Goal: Task Accomplishment & Management: Use online tool/utility

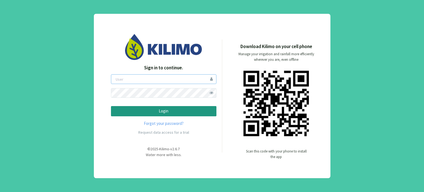
type input "boccolini"
click at [169, 113] on p "Login" at bounding box center [164, 111] width 96 height 6
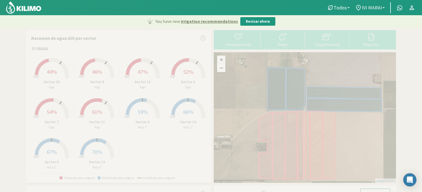
click at [384, 7] on b at bounding box center [383, 7] width 2 height 1
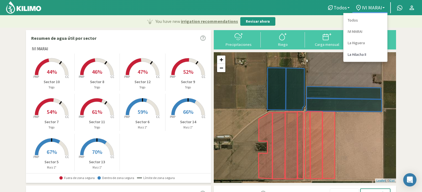
click at [356, 54] on link "La Hilacha II" at bounding box center [366, 54] width 44 height 11
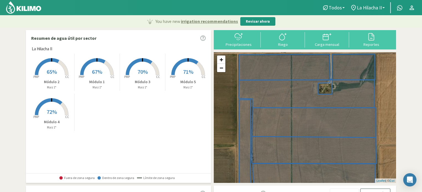
click at [101, 69] on span "67%" at bounding box center [97, 71] width 10 height 7
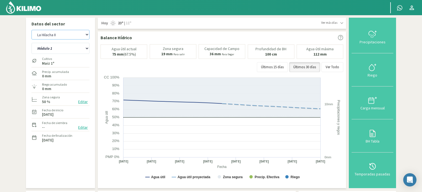
click at [87, 34] on select "IVI MARAI La [PERSON_NAME] La Hilacha II" at bounding box center [60, 35] width 58 height 10
click at [31, 30] on select "IVI MARAI La [PERSON_NAME] La Hilacha II" at bounding box center [60, 35] width 58 height 10
select select "4: Object"
select select "5: Object"
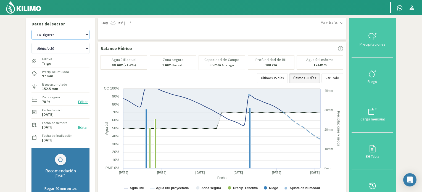
click at [87, 33] on select "IVI MARAI La [PERSON_NAME] La Hilacha II" at bounding box center [60, 35] width 58 height 10
click at [31, 30] on select "IVI MARAI La [PERSON_NAME] La Hilacha II" at bounding box center [60, 35] width 58 height 10
select select "6: Object"
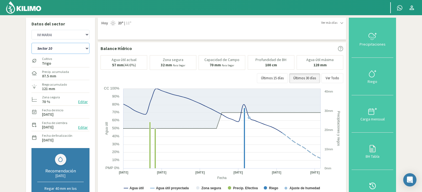
click at [87, 48] on select "Sector 10 Sector 11 Sector 12 Sector 13 Sector 14 Sector 5 Sector 6 Sector 7 Se…" at bounding box center [60, 48] width 58 height 11
select select "16: Object"
click at [31, 43] on select "Sector 10 Sector 11 Sector 12 Sector 13 Sector 14 Sector 5 Sector 6 Sector 7 Se…" at bounding box center [60, 48] width 58 height 11
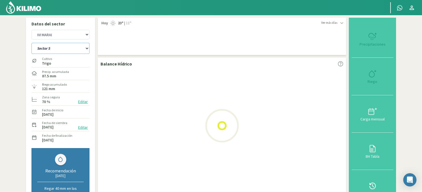
select select "9: Object"
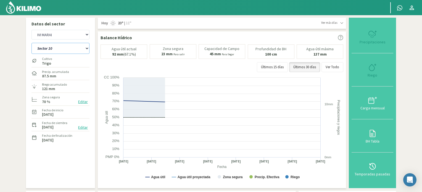
select select "26: Object"
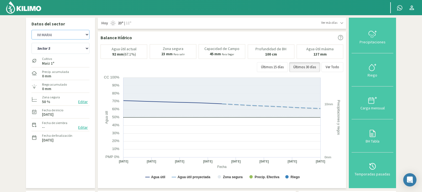
click at [87, 35] on select "IVI MARAI La [PERSON_NAME] La Hilacha II" at bounding box center [60, 35] width 58 height 10
click at [31, 30] on select "IVI MARAI La [PERSON_NAME] La Hilacha II" at bounding box center [60, 35] width 58 height 10
select select "13: Object"
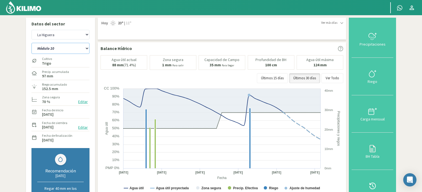
click at [86, 48] on select "Módulo 10 Módulo 11 Módulo 6 Módulo 7 Módulo 8 Módulo 9" at bounding box center [60, 48] width 58 height 11
select select "32: Object"
click at [31, 43] on select "Módulo 10 Módulo 11 Módulo 6 Módulo 7 Módulo 8 Módulo 9" at bounding box center [60, 48] width 58 height 11
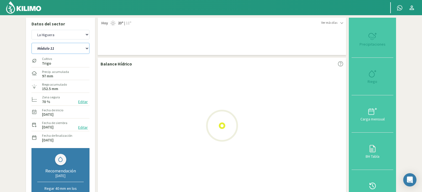
select select "16: Object"
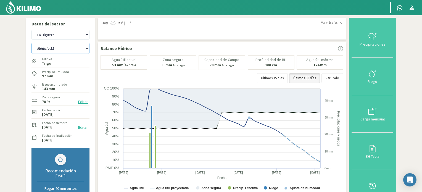
click at [88, 48] on select "Módulo 10 Módulo 11 Módulo 6 Módulo 7 Módulo 8 Módulo 9" at bounding box center [60, 48] width 58 height 11
click at [31, 43] on select "Módulo 10 Módulo 11 Módulo 6 Módulo 7 Módulo 8 Módulo 9" at bounding box center [60, 48] width 58 height 11
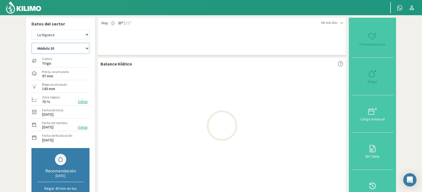
select select "38: Object"
select select "19: Object"
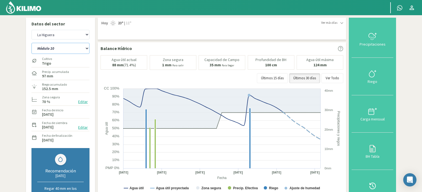
click at [86, 47] on select "Módulo 10 Módulo 11 Módulo 6 Módulo 7 Módulo 8 Módulo 9" at bounding box center [60, 48] width 58 height 11
click at [31, 43] on select "Módulo 10 Módulo 11 Módulo 6 Módulo 7 Módulo 8 Módulo 9" at bounding box center [60, 48] width 58 height 11
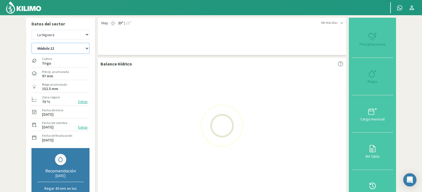
select select "43: Object"
select select "22: Object"
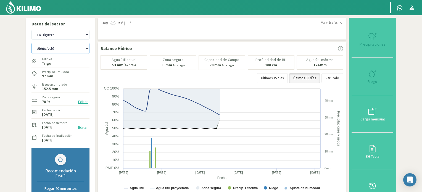
select select "50: Object"
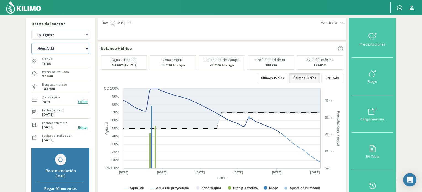
click at [87, 48] on select "Módulo 10 Módulo 11 Módulo 6 Módulo 7 Módulo 8 Módulo 9" at bounding box center [60, 48] width 58 height 11
click at [31, 43] on select "Módulo 10 Módulo 11 Módulo 6 Módulo 7 Módulo 8 Módulo 9" at bounding box center [60, 48] width 58 height 11
click at [376, 73] on icon at bounding box center [372, 73] width 9 height 9
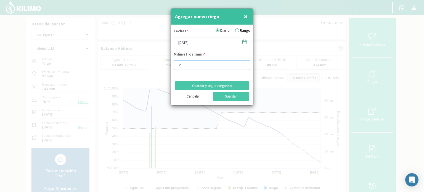
click at [243, 66] on input "29" at bounding box center [212, 65] width 77 height 10
type input "28"
click at [243, 66] on input "28" at bounding box center [212, 65] width 77 height 10
click at [243, 43] on icon at bounding box center [244, 41] width 5 height 5
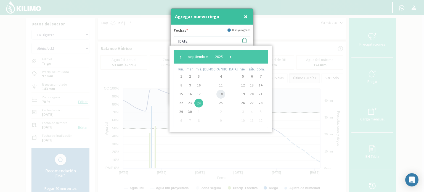
click at [217, 94] on span "18" at bounding box center [221, 94] width 9 height 9
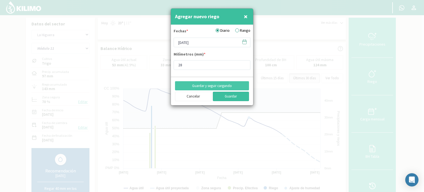
click at [225, 96] on button "Guardar" at bounding box center [231, 96] width 36 height 9
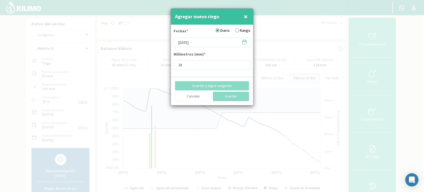
type input "[DATE]"
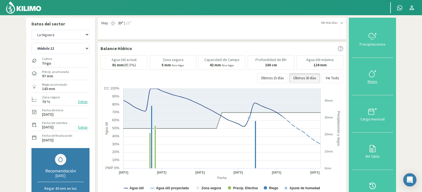
click at [372, 69] on icon at bounding box center [372, 73] width 9 height 9
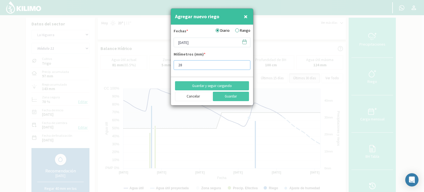
click at [244, 67] on input "28" at bounding box center [212, 65] width 77 height 10
click at [244, 66] on input "27" at bounding box center [212, 65] width 77 height 10
click at [244, 66] on input "26" at bounding box center [212, 65] width 77 height 10
click at [244, 66] on input "25" at bounding box center [212, 65] width 77 height 10
click at [244, 66] on input "16" at bounding box center [212, 65] width 77 height 10
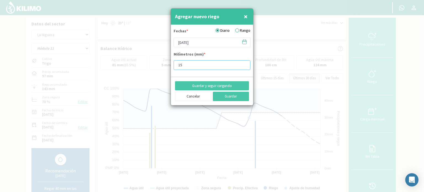
click at [244, 66] on input "15" at bounding box center [212, 65] width 77 height 10
click at [244, 66] on input "14" at bounding box center [212, 65] width 77 height 10
click at [244, 66] on input "13" at bounding box center [212, 65] width 77 height 10
click at [244, 66] on input "12" at bounding box center [212, 65] width 77 height 10
click at [244, 66] on input "11" at bounding box center [212, 65] width 77 height 10
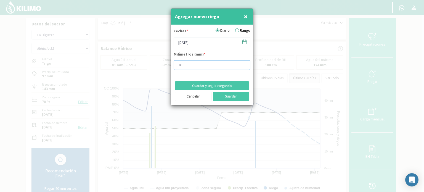
click at [244, 66] on input "10" at bounding box center [212, 65] width 77 height 10
click at [244, 66] on input "9" at bounding box center [212, 65] width 77 height 10
type input "8"
click at [244, 66] on input "8" at bounding box center [212, 65] width 77 height 10
click at [244, 41] on icon at bounding box center [245, 41] width 4 height 0
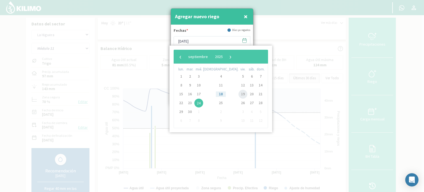
click at [239, 93] on span "19" at bounding box center [243, 94] width 9 height 9
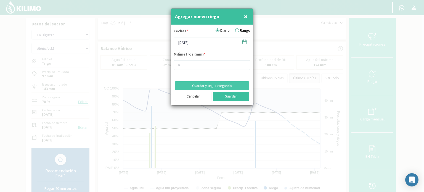
click at [222, 95] on button "Guardar" at bounding box center [231, 96] width 36 height 9
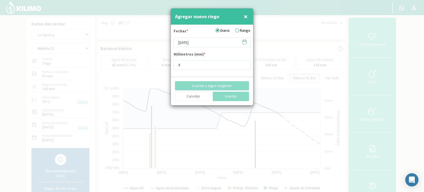
type input "[DATE]"
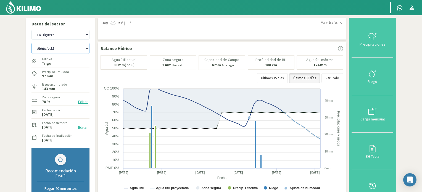
click at [87, 48] on select "Módulo 10 Módulo 11 Módulo 6 Módulo 7 Módulo 8 Módulo 9" at bounding box center [60, 48] width 58 height 11
select select "51: Object"
click at [31, 43] on select "Módulo 10 Módulo 11 Módulo 6 Módulo 7 Módulo 8 Módulo 9" at bounding box center [60, 48] width 58 height 11
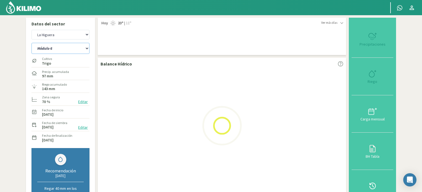
select select "25: Object"
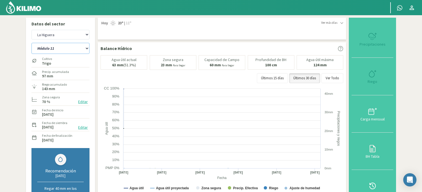
select select "57: Object"
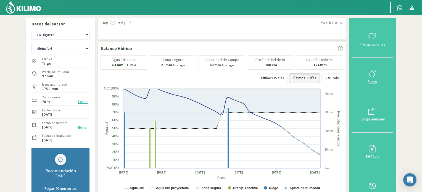
click at [376, 74] on icon at bounding box center [372, 73] width 9 height 9
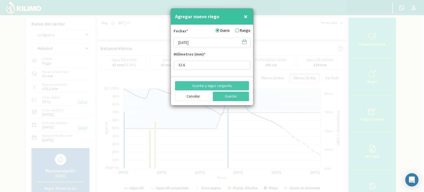
click at [246, 42] on icon at bounding box center [244, 41] width 5 height 5
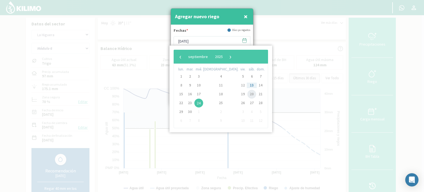
click at [247, 93] on span "20" at bounding box center [251, 94] width 9 height 9
type input "[DATE]"
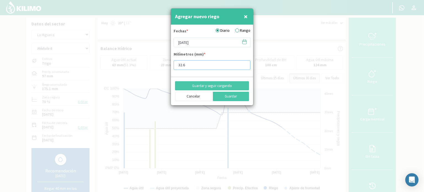
click at [187, 65] on input "32.6" at bounding box center [212, 65] width 77 height 10
type input "32.7"
click at [223, 96] on button "Guardar" at bounding box center [231, 96] width 36 height 9
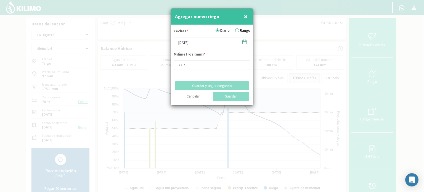
type input "[DATE]"
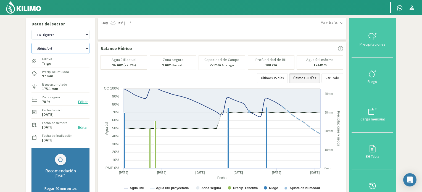
click at [88, 46] on select "Módulo 10 Módulo 11 Módulo 6 Módulo 7 Módulo 8 Módulo 9" at bounding box center [60, 48] width 58 height 11
select select "58: Object"
click at [31, 43] on select "Módulo 10 Módulo 11 Módulo 6 Módulo 7 Módulo 8 Módulo 9" at bounding box center [60, 48] width 58 height 11
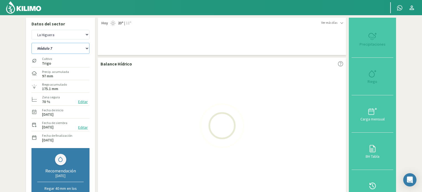
select select "28: Object"
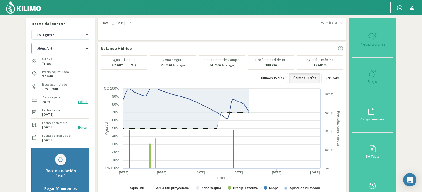
select select "64: Object"
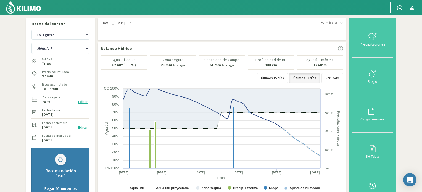
click at [372, 71] on icon at bounding box center [371, 74] width 5 height 6
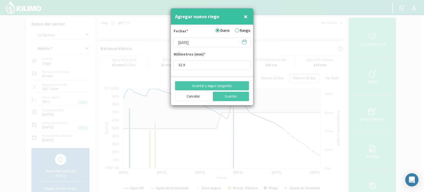
click at [246, 42] on icon at bounding box center [244, 41] width 5 height 5
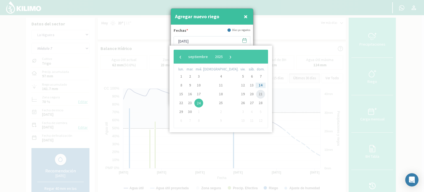
click at [256, 96] on span "21" at bounding box center [260, 94] width 9 height 9
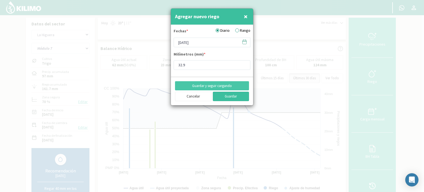
click at [233, 97] on button "Guardar" at bounding box center [231, 96] width 36 height 9
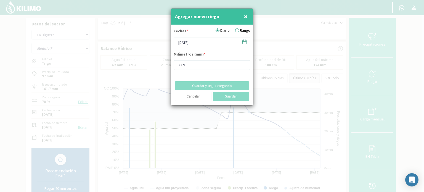
type input "[DATE]"
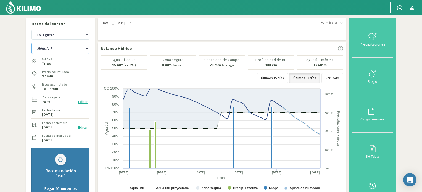
click at [87, 48] on select "Módulo 10 Módulo 11 Módulo 6 Módulo 7 Módulo 8 Módulo 9" at bounding box center [60, 48] width 58 height 11
select select "65: Object"
click at [31, 43] on select "Módulo 10 Módulo 11 Módulo 6 Módulo 7 Módulo 8 Módulo 9" at bounding box center [60, 48] width 58 height 11
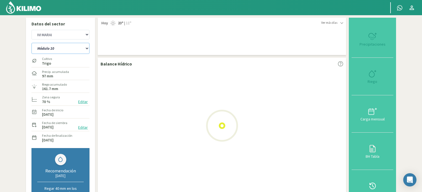
select select "31: Object"
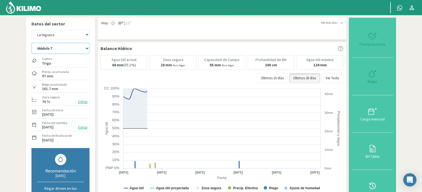
select select "71: Object"
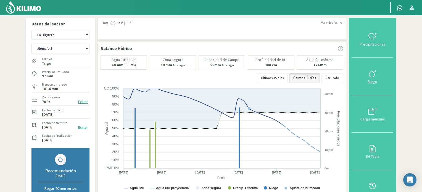
click at [373, 73] on icon at bounding box center [372, 73] width 9 height 9
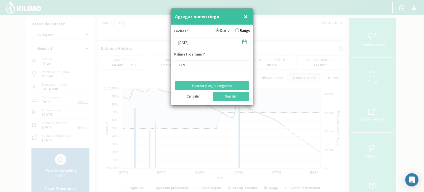
click at [246, 42] on icon at bounding box center [244, 41] width 5 height 5
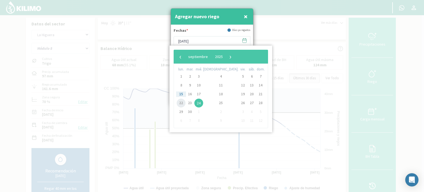
click at [183, 101] on span "22" at bounding box center [181, 103] width 9 height 9
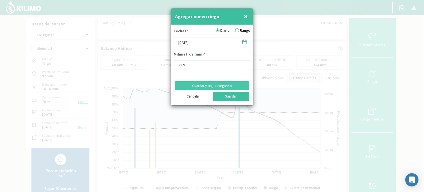
click at [233, 96] on button "Guardar" at bounding box center [231, 96] width 36 height 9
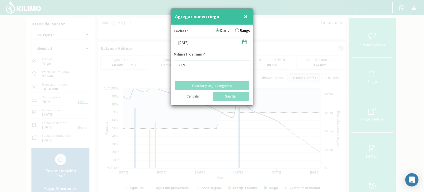
type input "[DATE]"
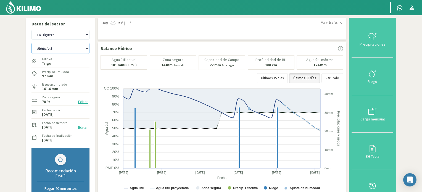
click at [88, 47] on select "Módulo 10 Módulo 11 Módulo 6 Módulo 7 Módulo 8 Módulo 9" at bounding box center [60, 48] width 58 height 11
select select "72: Object"
click at [31, 43] on select "Módulo 10 Módulo 11 Módulo 6 Módulo 7 Módulo 8 Módulo 9" at bounding box center [60, 48] width 58 height 11
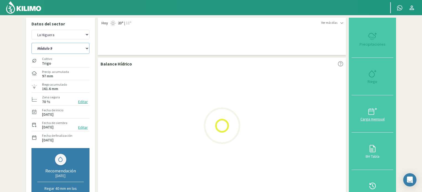
select select "34: Object"
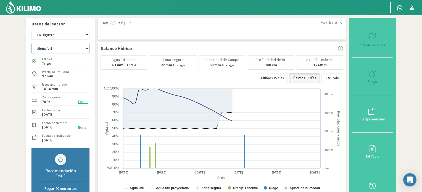
select select "78: Object"
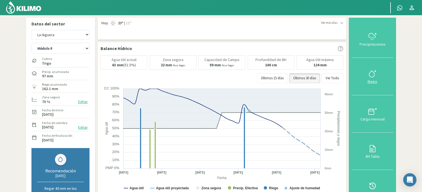
click at [372, 71] on icon at bounding box center [372, 73] width 9 height 9
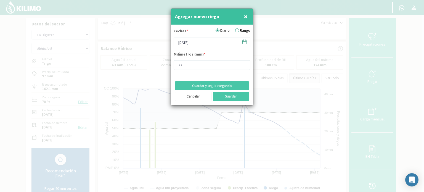
click at [246, 41] on icon at bounding box center [244, 41] width 5 height 5
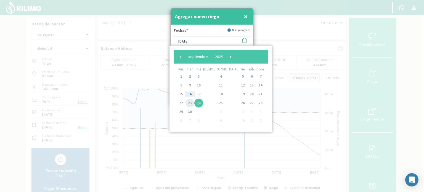
click at [191, 102] on span "23" at bounding box center [190, 103] width 9 height 9
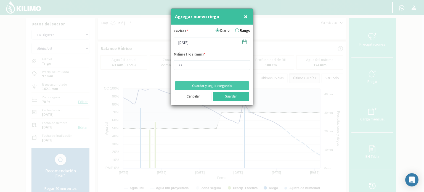
click at [229, 97] on button "Guardar" at bounding box center [231, 96] width 36 height 9
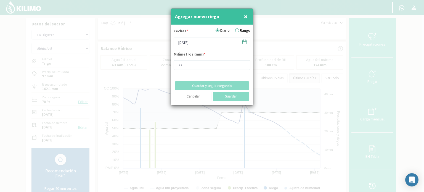
type input "[DATE]"
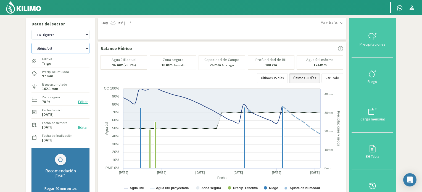
click at [88, 48] on select "Módulo 10 Módulo 11 Módulo 6 Módulo 7 Módulo 8 Módulo 9" at bounding box center [60, 48] width 58 height 11
click at [31, 43] on select "Módulo 10 Módulo 11 Módulo 6 Módulo 7 Módulo 8 Módulo 9" at bounding box center [60, 48] width 58 height 11
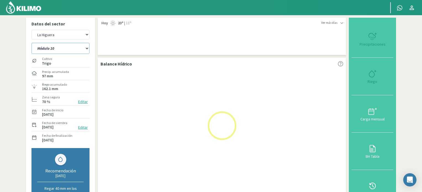
select select "78: Object"
select select "37: Object"
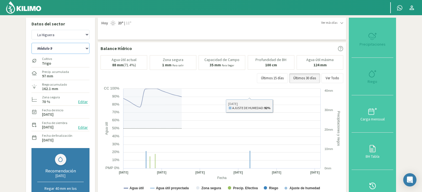
select select "79: Object"
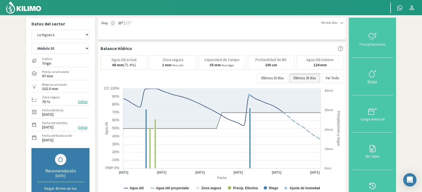
click at [374, 71] on icon at bounding box center [372, 73] width 9 height 9
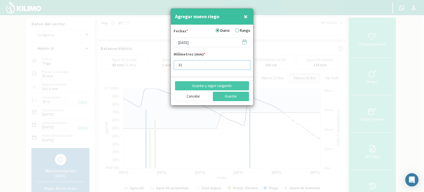
click at [205, 61] on input "31" at bounding box center [212, 65] width 77 height 10
type input "31.2"
click at [246, 42] on icon at bounding box center [244, 41] width 5 height 5
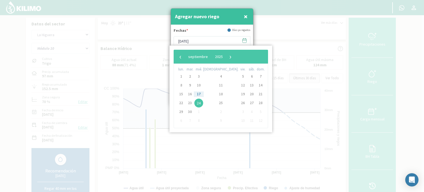
click at [201, 101] on span "24" at bounding box center [198, 103] width 9 height 9
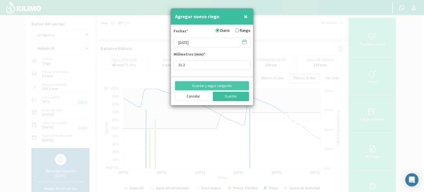
click at [229, 94] on button "Guardar" at bounding box center [231, 96] width 36 height 9
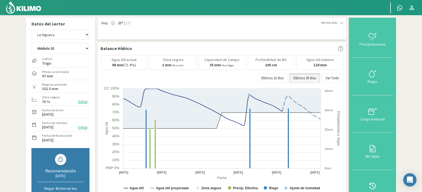
click at [22, 6] on img at bounding box center [24, 7] width 36 height 13
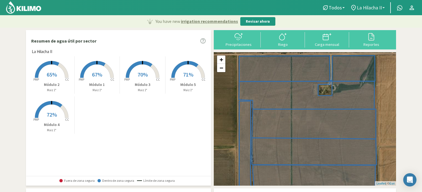
click at [383, 7] on b at bounding box center [383, 7] width 2 height 1
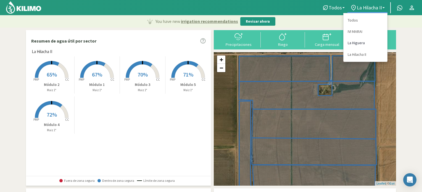
click at [357, 43] on link "La Higuera" at bounding box center [366, 42] width 44 height 11
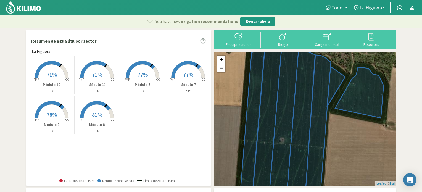
click at [384, 7] on b at bounding box center [383, 7] width 2 height 1
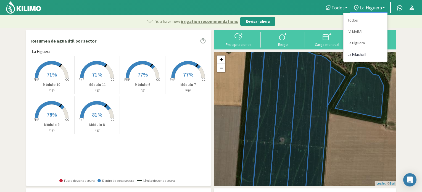
click at [353, 52] on link "La Hilacha II" at bounding box center [366, 54] width 44 height 11
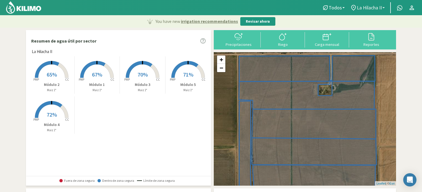
click at [384, 7] on b at bounding box center [383, 7] width 2 height 1
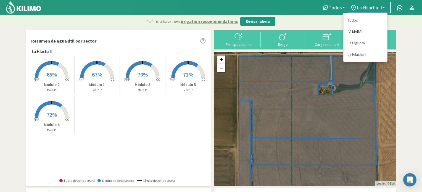
click at [353, 30] on link "IVI MARAI" at bounding box center [366, 31] width 44 height 11
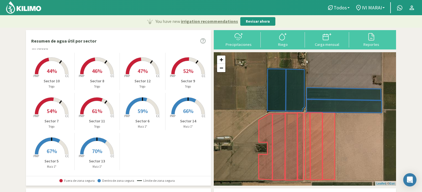
scroll to position [5, 0]
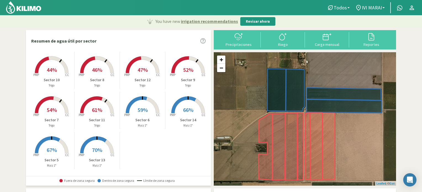
click at [56, 70] on span "44%" at bounding box center [52, 69] width 10 height 7
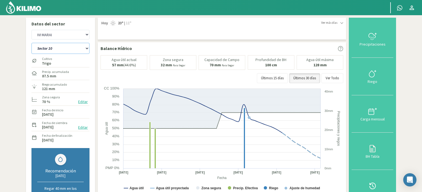
click at [86, 47] on select "Sector 10 Sector 11 Sector 12 Sector 13 Sector 14 Sector 5 Sector 6 Sector 7 Se…" at bounding box center [60, 48] width 58 height 11
select select "7: Object"
click at [31, 43] on select "Sector 10 Sector 11 Sector 12 Sector 13 Sector 14 Sector 5 Sector 6 Sector 7 Se…" at bounding box center [60, 48] width 58 height 11
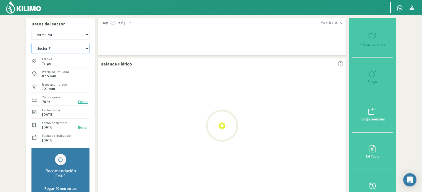
select select "3: Object"
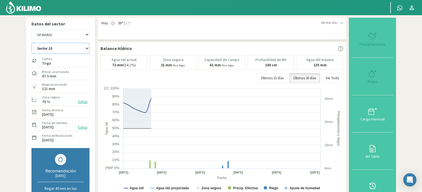
select select "17: Object"
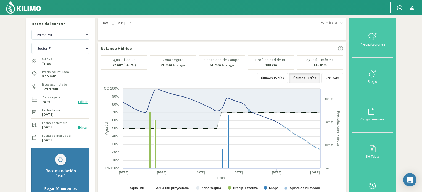
click at [371, 72] on icon at bounding box center [372, 73] width 9 height 9
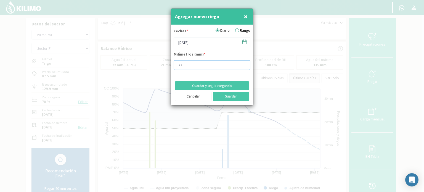
type input "22"
click at [244, 66] on input "22" at bounding box center [212, 65] width 77 height 10
type input "22.4"
click at [244, 41] on icon at bounding box center [244, 41] width 5 height 5
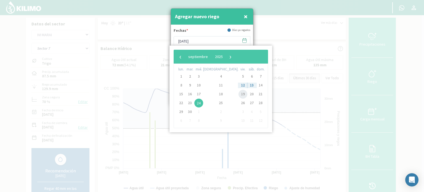
click at [239, 96] on span "19" at bounding box center [243, 94] width 9 height 9
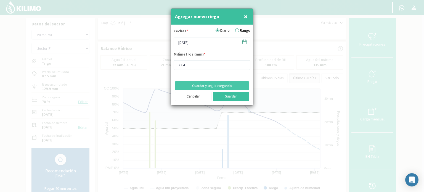
click at [234, 97] on button "Guardar" at bounding box center [231, 96] width 36 height 9
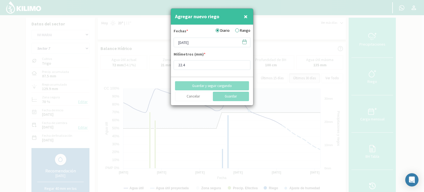
type input "[DATE]"
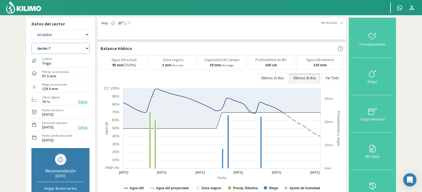
click at [87, 48] on select "Sector 10 Sector 11 Sector 12 Sector 13 Sector 14 Sector 5 Sector 6 Sector 7 Se…" at bounding box center [60, 48] width 58 height 11
select select "18: Object"
click at [31, 43] on select "Sector 10 Sector 11 Sector 12 Sector 13 Sector 14 Sector 5 Sector 6 Sector 7 Se…" at bounding box center [60, 48] width 58 height 11
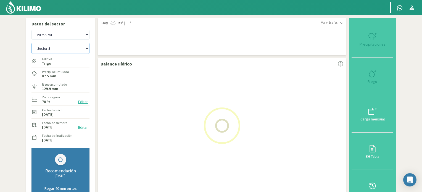
select select "6: Object"
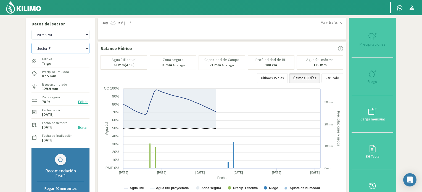
select select "28: Object"
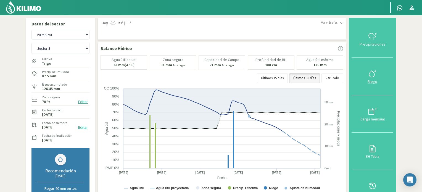
click at [371, 75] on icon at bounding box center [372, 73] width 9 height 9
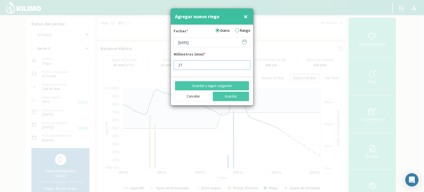
click at [243, 63] on input "27" at bounding box center [212, 65] width 77 height 10
click at [243, 63] on input "28" at bounding box center [212, 65] width 77 height 10
click at [243, 63] on input "29" at bounding box center [212, 65] width 77 height 10
type input "30"
click at [243, 63] on input "30" at bounding box center [212, 65] width 77 height 10
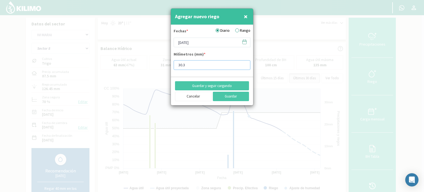
type input "30.3"
click at [246, 41] on icon at bounding box center [245, 41] width 4 height 0
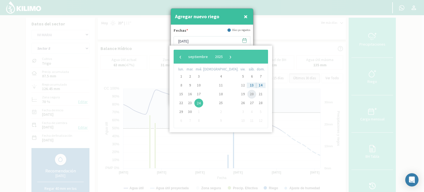
click at [247, 94] on span "20" at bounding box center [251, 94] width 9 height 9
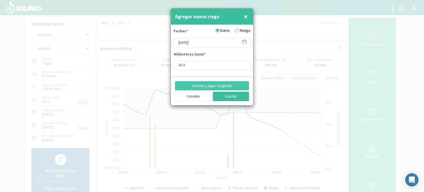
click at [235, 95] on button "Guardar" at bounding box center [231, 96] width 36 height 9
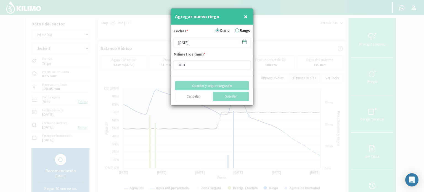
type input "[DATE]"
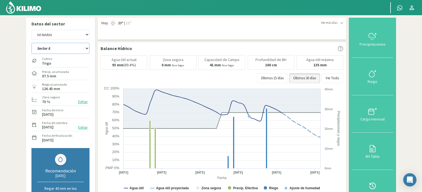
click at [89, 48] on select "Sector 10 Sector 11 Sector 12 Sector 13 Sector 14 Sector 5 Sector 6 Sector 7 Se…" at bounding box center [60, 48] width 58 height 11
click at [31, 43] on select "Sector 10 Sector 11 Sector 12 Sector 13 Sector 14 Sector 5 Sector 6 Sector 7 Se…" at bounding box center [60, 48] width 58 height 11
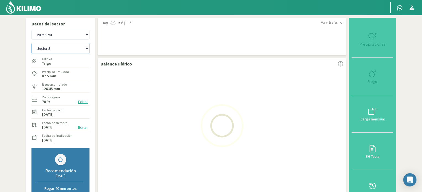
select select "28: Object"
select select "9: Object"
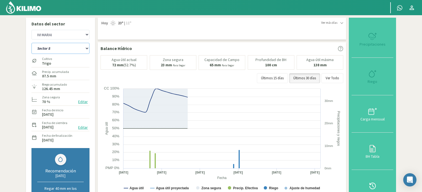
select select "39: Object"
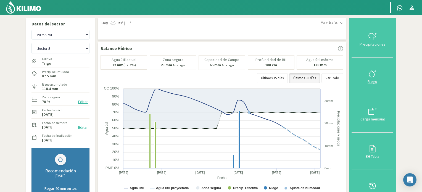
click at [372, 75] on icon at bounding box center [372, 73] width 9 height 9
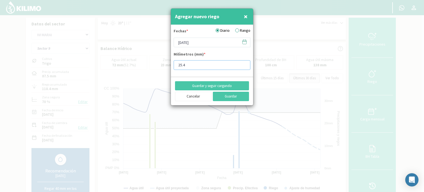
click at [243, 63] on input "25.4" at bounding box center [212, 65] width 77 height 10
click at [243, 63] on input "27" at bounding box center [212, 65] width 77 height 10
click at [243, 63] on input "28" at bounding box center [212, 65] width 77 height 10
click at [243, 63] on input "29" at bounding box center [212, 65] width 77 height 10
type input "30"
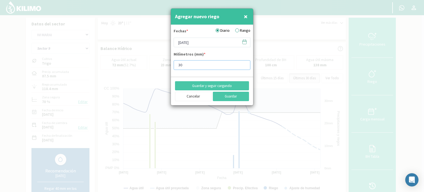
click at [243, 63] on input "30" at bounding box center [212, 65] width 77 height 10
click at [245, 41] on icon at bounding box center [244, 41] width 5 height 5
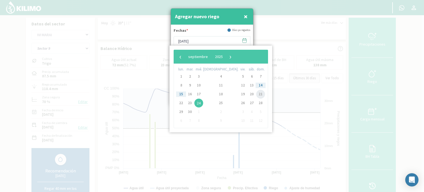
click at [256, 95] on span "21" at bounding box center [260, 94] width 9 height 9
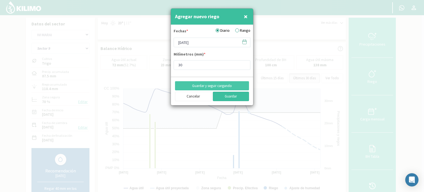
click at [233, 98] on button "Guardar" at bounding box center [231, 96] width 36 height 9
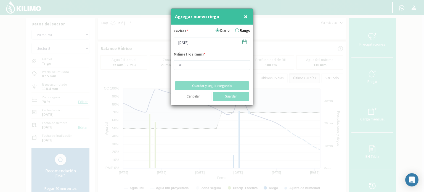
type input "[DATE]"
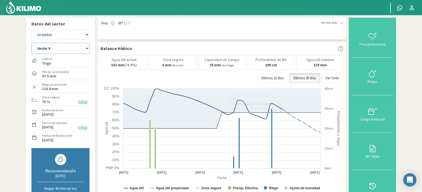
click at [87, 48] on select "Sector 10 Sector 11 Sector 12 Sector 13 Sector 14 Sector 5 Sector 6 Sector 7 Se…" at bounding box center [60, 48] width 58 height 11
click at [31, 43] on select "Sector 10 Sector 11 Sector 12 Sector 13 Sector 14 Sector 5 Sector 6 Sector 7 Se…" at bounding box center [60, 48] width 58 height 11
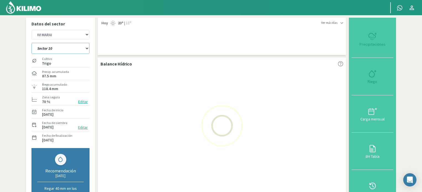
select select "39: Object"
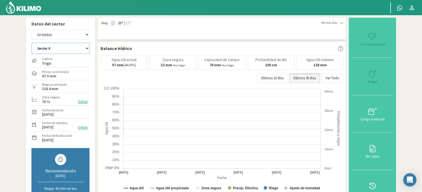
select select "12: Object"
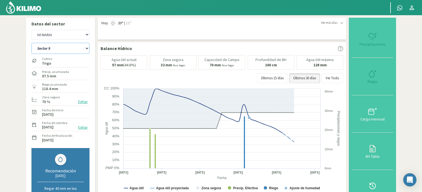
select select "40: Object"
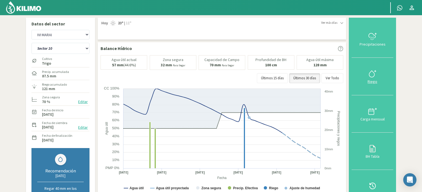
click at [372, 75] on icon at bounding box center [372, 73] width 9 height 9
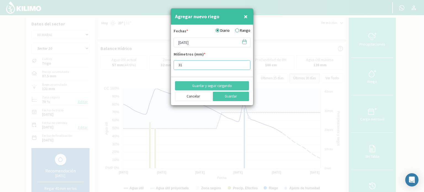
click at [244, 65] on input "31" at bounding box center [212, 65] width 77 height 10
type input "30"
click at [244, 65] on input "30" at bounding box center [212, 65] width 77 height 10
click at [244, 42] on icon at bounding box center [244, 41] width 5 height 5
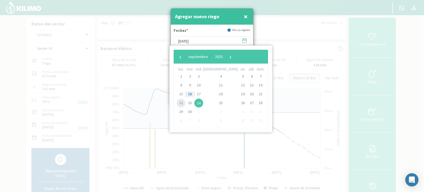
click at [182, 102] on span "22" at bounding box center [181, 103] width 9 height 9
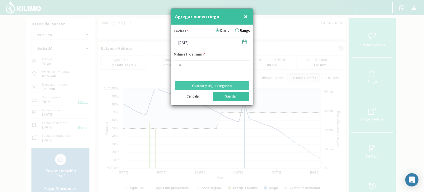
click at [232, 97] on button "Guardar" at bounding box center [231, 96] width 36 height 9
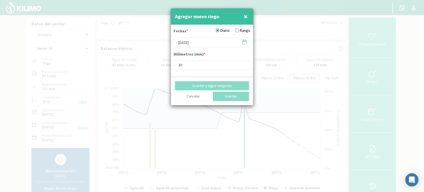
type input "[DATE]"
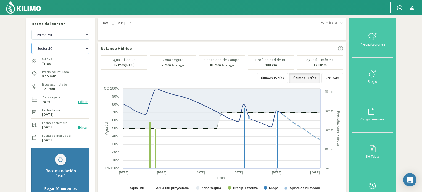
click at [88, 48] on select "Sector 10 Sector 11 Sector 12 Sector 13 Sector 14 Sector 5 Sector 6 Sector 7 Se…" at bounding box center [60, 48] width 58 height 11
select select "41: Object"
click at [31, 43] on select "Sector 10 Sector 11 Sector 12 Sector 13 Sector 14 Sector 5 Sector 6 Sector 7 Se…" at bounding box center [60, 48] width 58 height 11
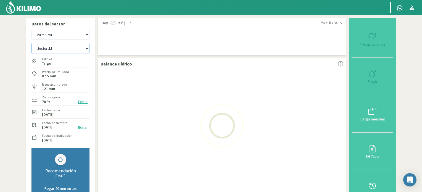
select select "15: Object"
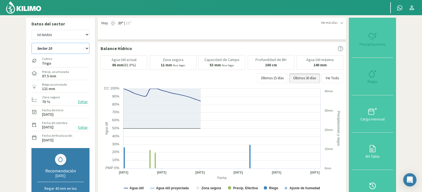
select select "51: Object"
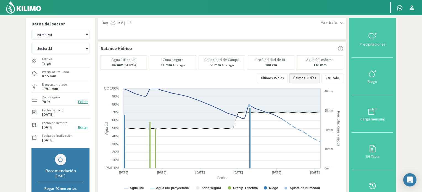
click at [108, 4] on div at bounding box center [191, 7] width 383 height 15
click at [374, 73] on icon at bounding box center [372, 73] width 9 height 9
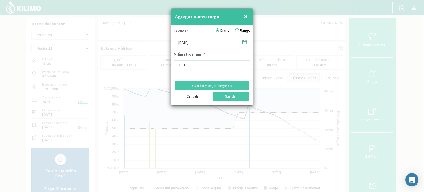
click at [244, 42] on icon at bounding box center [244, 41] width 5 height 5
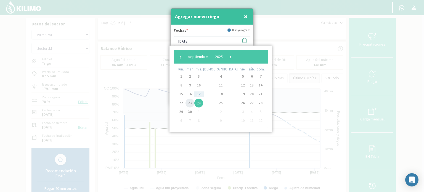
click at [191, 102] on span "23" at bounding box center [190, 103] width 9 height 9
type input "[DATE]"
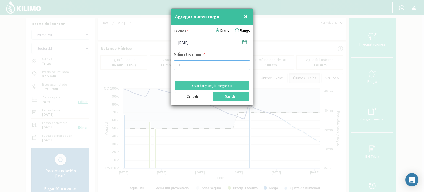
click at [244, 67] on input "31" at bounding box center [212, 65] width 77 height 10
type input "30"
click at [244, 67] on input "30" at bounding box center [212, 65] width 77 height 10
click at [235, 95] on button "Guardar" at bounding box center [231, 96] width 36 height 9
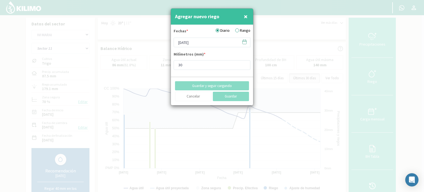
type input "[DATE]"
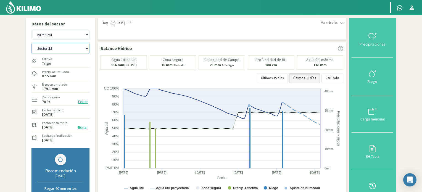
click at [86, 48] on select "Sector 10 Sector 11 Sector 12 Sector 13 Sector 14 Sector 5 Sector 6 Sector 7 Se…" at bounding box center [60, 48] width 58 height 11
select select "52: Object"
click at [31, 43] on select "Sector 10 Sector 11 Sector 12 Sector 13 Sector 14 Sector 5 Sector 6 Sector 7 Se…" at bounding box center [60, 48] width 58 height 11
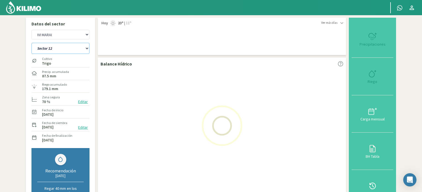
select select "18: Object"
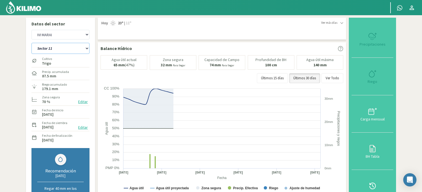
select select "62: Object"
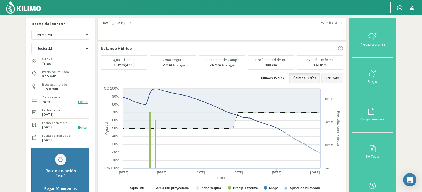
click at [330, 77] on button "Ver Todo" at bounding box center [332, 78] width 22 height 10
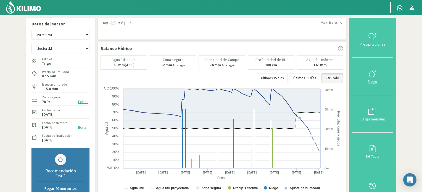
click at [373, 70] on icon at bounding box center [372, 73] width 9 height 9
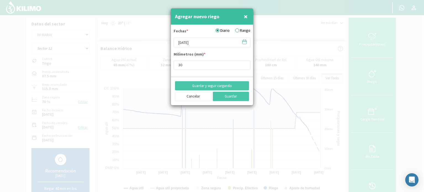
click at [244, 41] on icon at bounding box center [244, 40] width 0 height 1
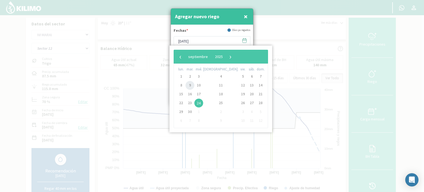
drag, startPoint x: 192, startPoint y: 86, endPoint x: 200, endPoint y: 102, distance: 18.5
click at [192, 86] on span "9" at bounding box center [190, 85] width 9 height 9
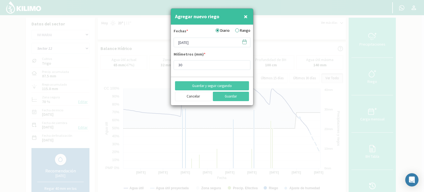
click at [248, 15] on button "×" at bounding box center [245, 16] width 7 height 11
type input "[DATE]"
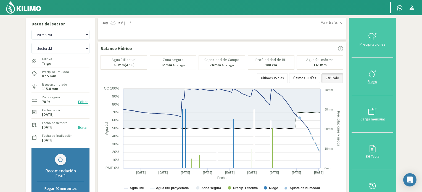
click at [372, 73] on icon at bounding box center [372, 73] width 9 height 9
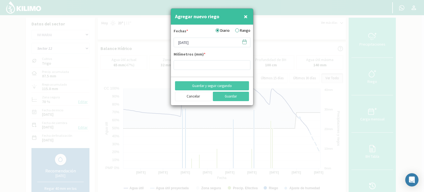
type input "30"
click at [199, 63] on input "30" at bounding box center [212, 65] width 77 height 10
type input "30.2"
click at [244, 42] on icon at bounding box center [244, 41] width 5 height 5
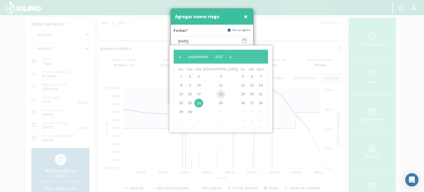
click at [217, 95] on span "18" at bounding box center [221, 94] width 9 height 9
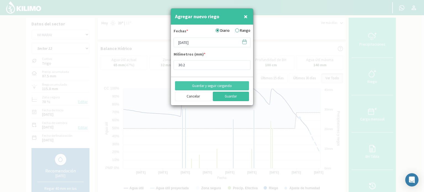
click at [225, 95] on button "Guardar" at bounding box center [231, 96] width 36 height 9
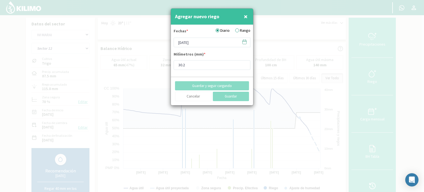
type input "[DATE]"
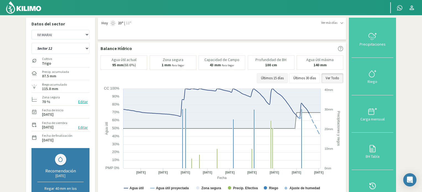
click at [274, 79] on button "Últimos 15 días" at bounding box center [272, 78] width 31 height 10
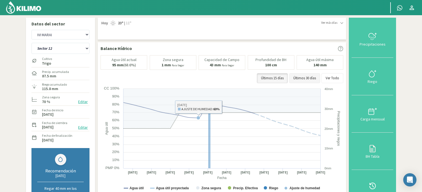
click at [307, 76] on button "Últimos 30 días" at bounding box center [304, 78] width 31 height 10
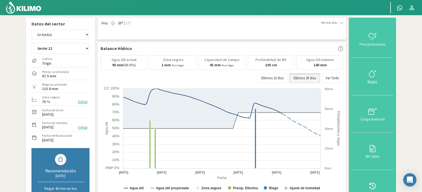
click at [373, 75] on icon at bounding box center [372, 73] width 9 height 9
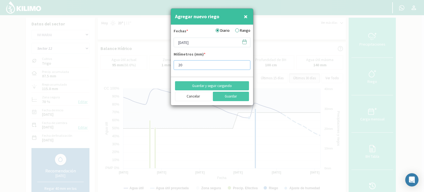
click at [243, 66] on input "20" at bounding box center [212, 65] width 77 height 10
click at [243, 66] on input "19" at bounding box center [212, 65] width 77 height 10
click at [243, 66] on input "16" at bounding box center [212, 65] width 77 height 10
click at [243, 66] on input "15" at bounding box center [212, 65] width 77 height 10
type input "14"
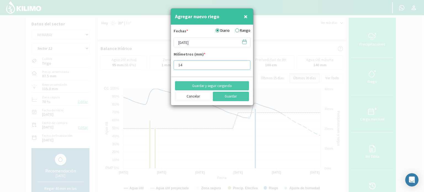
click at [243, 66] on input "14" at bounding box center [212, 65] width 77 height 10
click at [237, 96] on button "Guardar" at bounding box center [231, 96] width 36 height 9
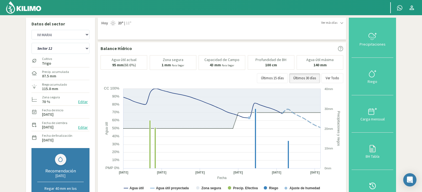
click at [30, 5] on img at bounding box center [24, 7] width 36 height 13
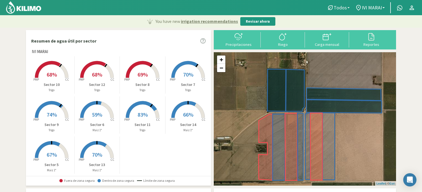
click at [349, 6] on link "Todos" at bounding box center [338, 7] width 28 height 10
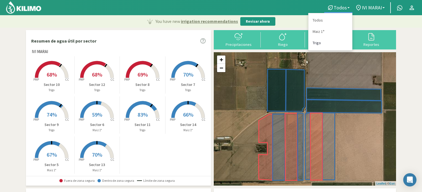
click at [317, 42] on link "Trigo" at bounding box center [330, 42] width 44 height 11
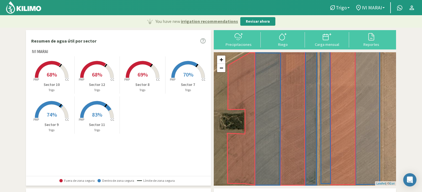
click at [52, 72] on span "68%" at bounding box center [52, 74] width 10 height 7
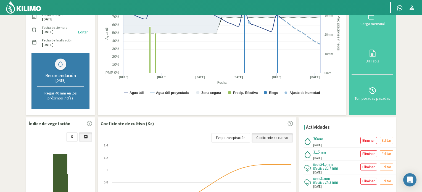
scroll to position [110, 0]
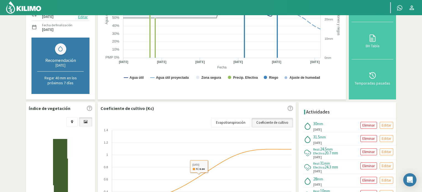
drag, startPoint x: 245, startPoint y: 122, endPoint x: 260, endPoint y: 125, distance: 15.8
click at [245, 122] on link "Evapotranspiración" at bounding box center [230, 122] width 39 height 9
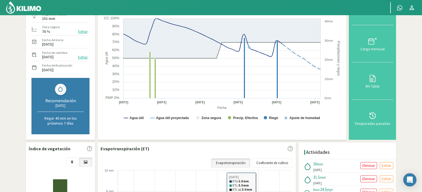
scroll to position [55, 0]
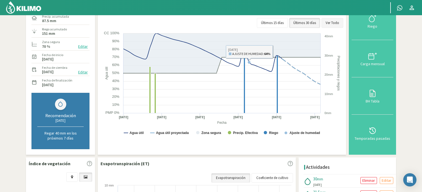
click at [334, 23] on button "Ver Todo" at bounding box center [332, 23] width 22 height 10
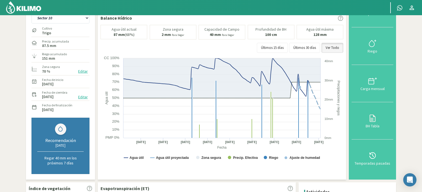
scroll to position [29, 0]
